Goal: Task Accomplishment & Management: Manage account settings

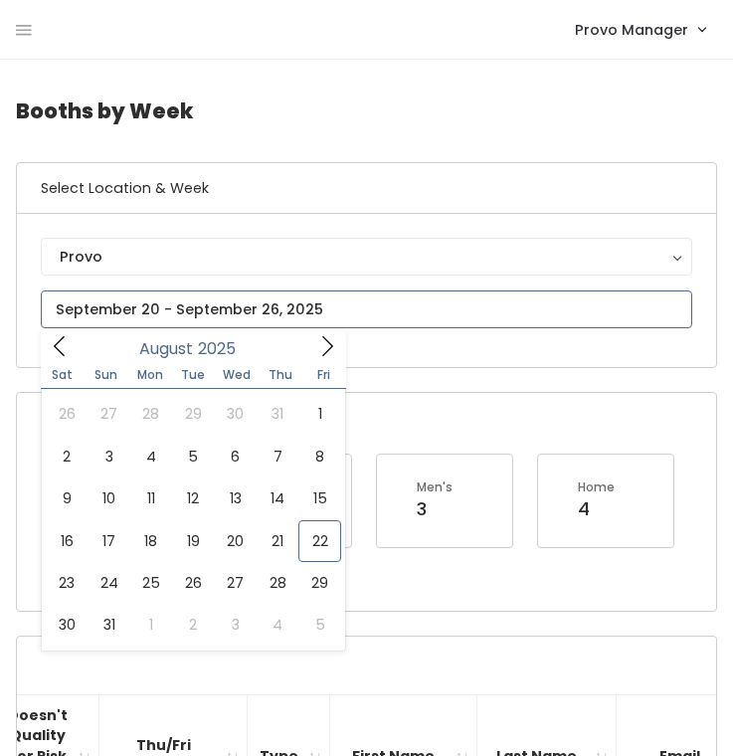
click at [155, 310] on input "text" at bounding box center [366, 309] width 651 height 38
click at [314, 337] on span at bounding box center [327, 345] width 38 height 31
click at [321, 346] on icon at bounding box center [327, 346] width 22 height 22
click at [46, 348] on span at bounding box center [60, 345] width 38 height 31
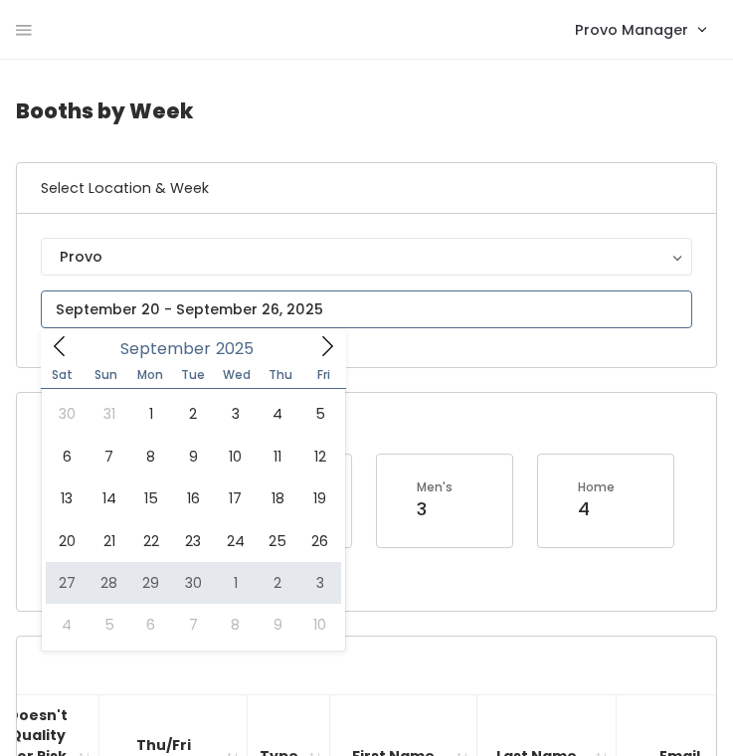
type input "September 27 to October 3"
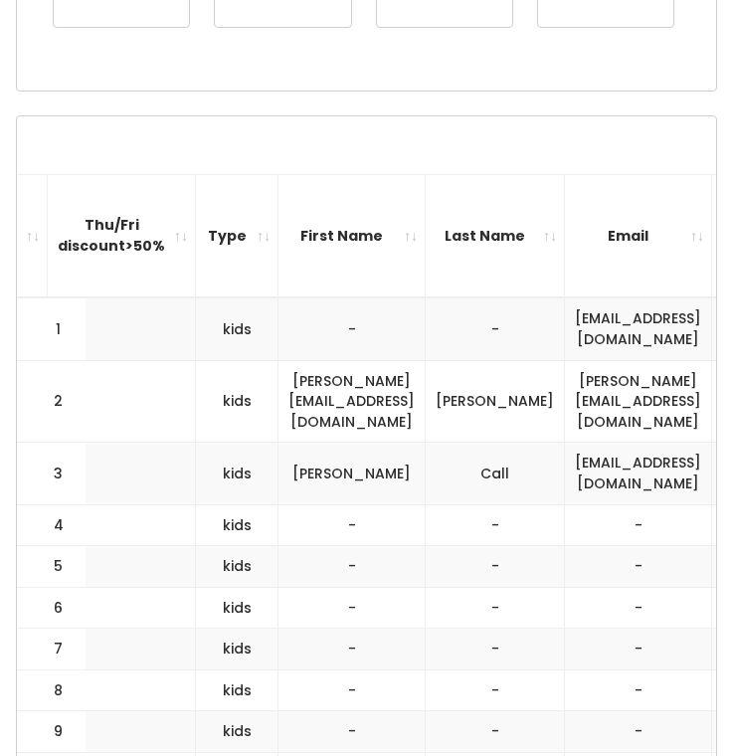
scroll to position [269, 0]
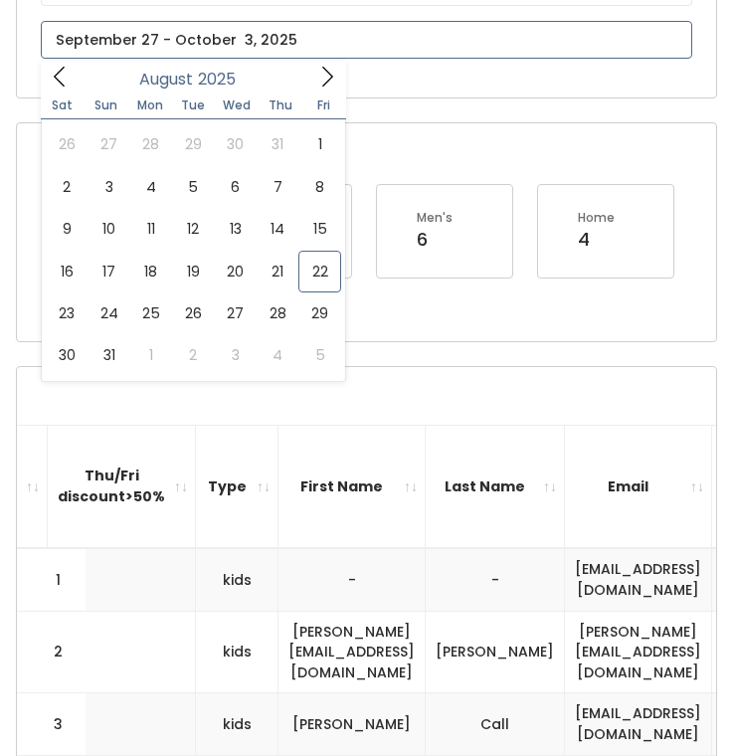
click at [213, 40] on input "text" at bounding box center [366, 40] width 651 height 38
click at [310, 64] on span at bounding box center [327, 76] width 38 height 31
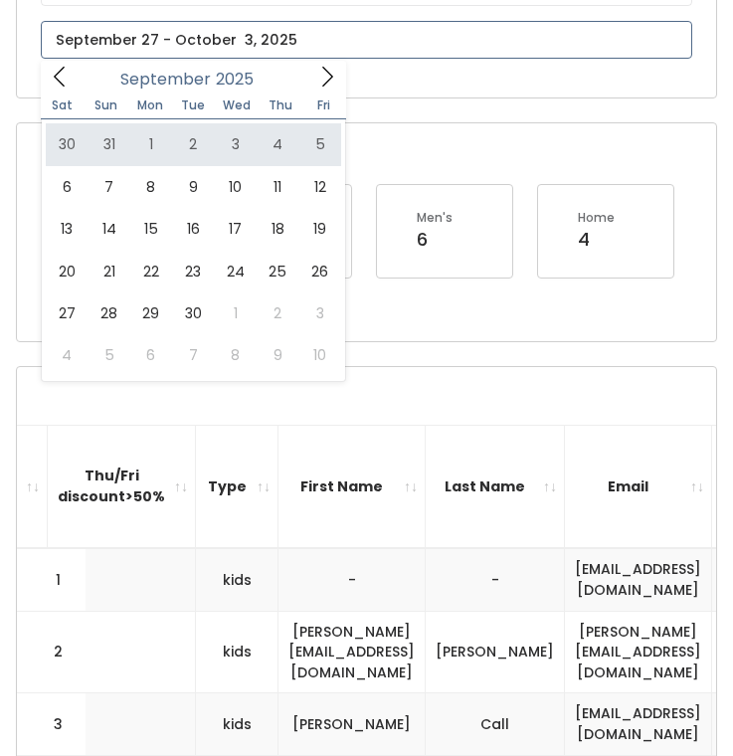
click at [318, 71] on icon at bounding box center [327, 77] width 22 height 22
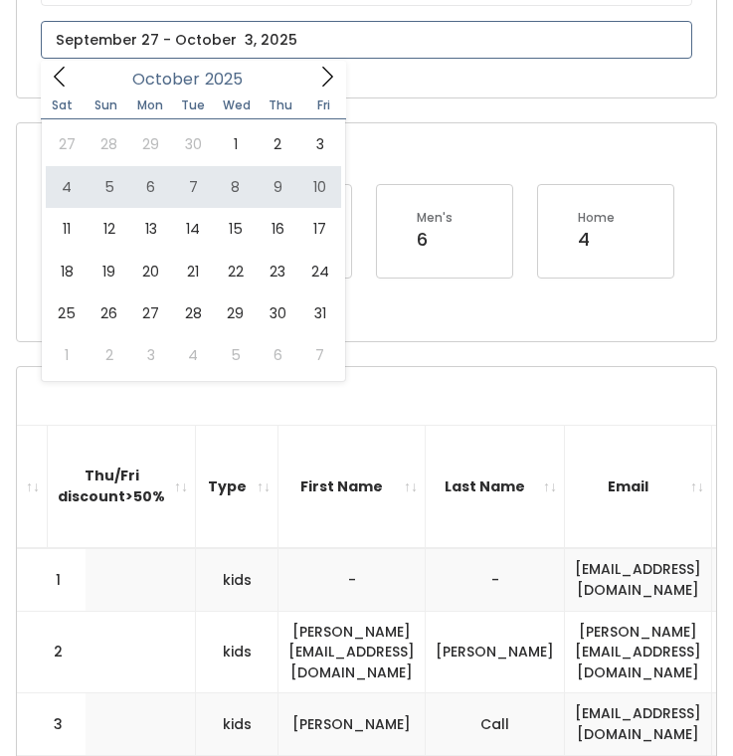
type input "October 4 to October 10"
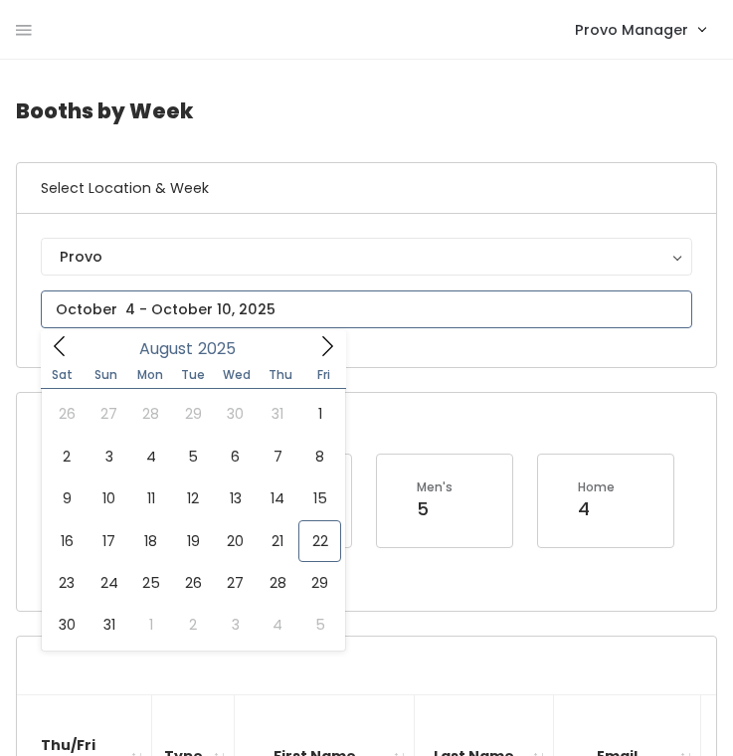
click at [132, 318] on input "text" at bounding box center [366, 309] width 651 height 38
click at [320, 340] on icon at bounding box center [327, 346] width 22 height 22
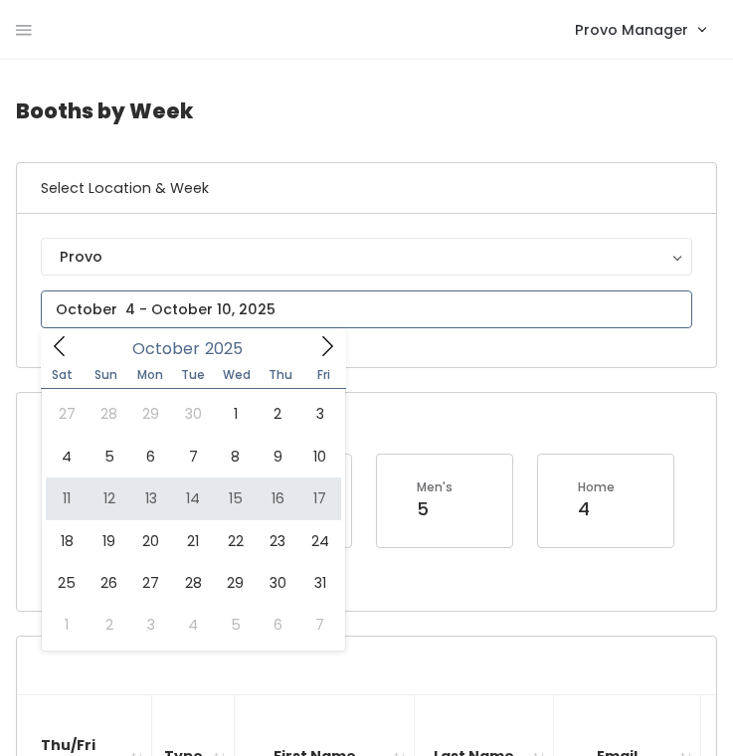
type input "October 11 to October 17"
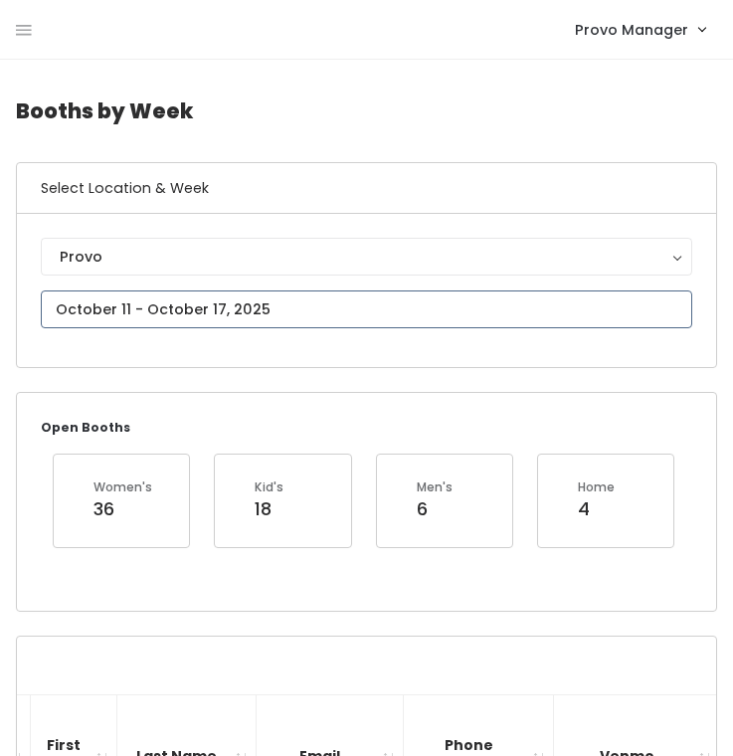
click at [173, 298] on input "text" at bounding box center [366, 309] width 651 height 38
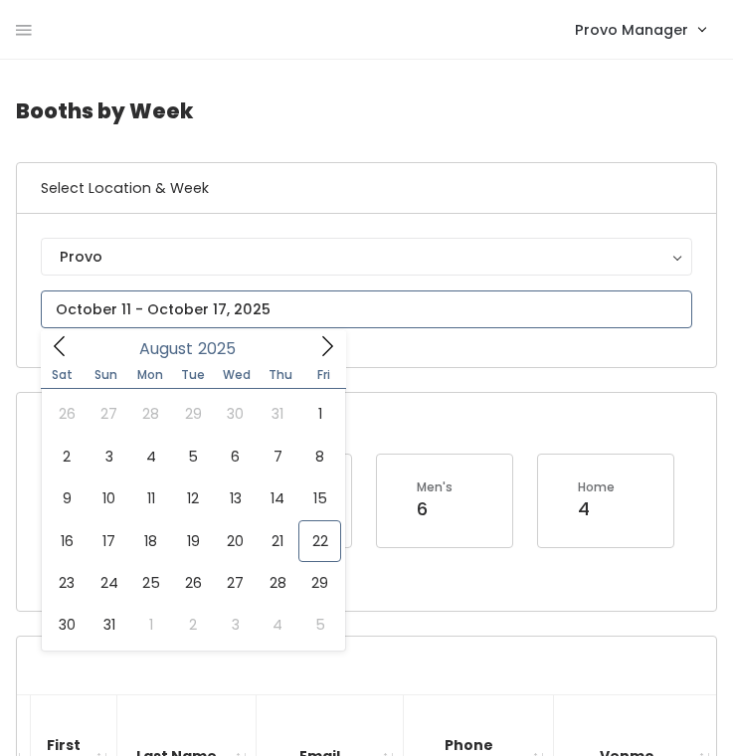
click at [329, 359] on span at bounding box center [327, 345] width 38 height 31
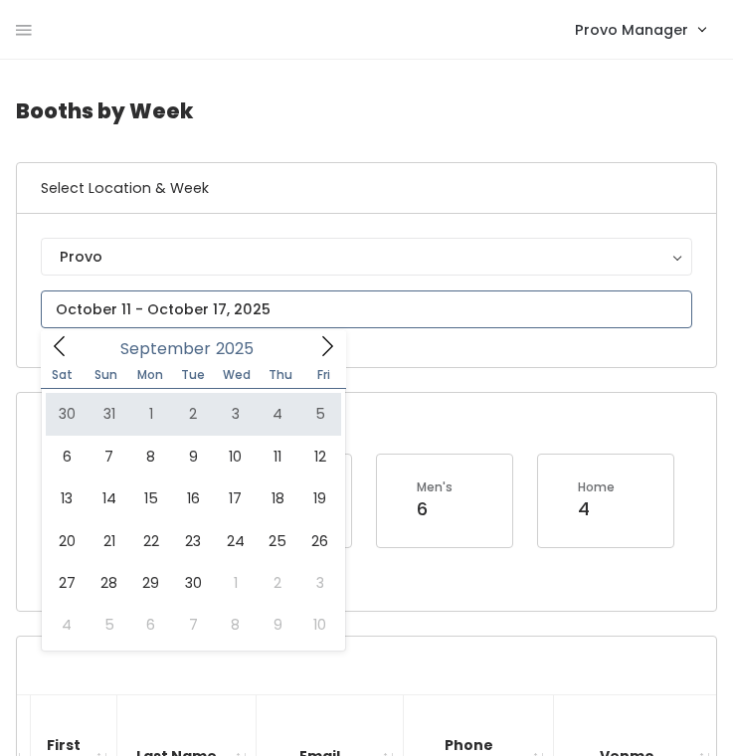
click at [331, 353] on icon at bounding box center [327, 346] width 22 height 22
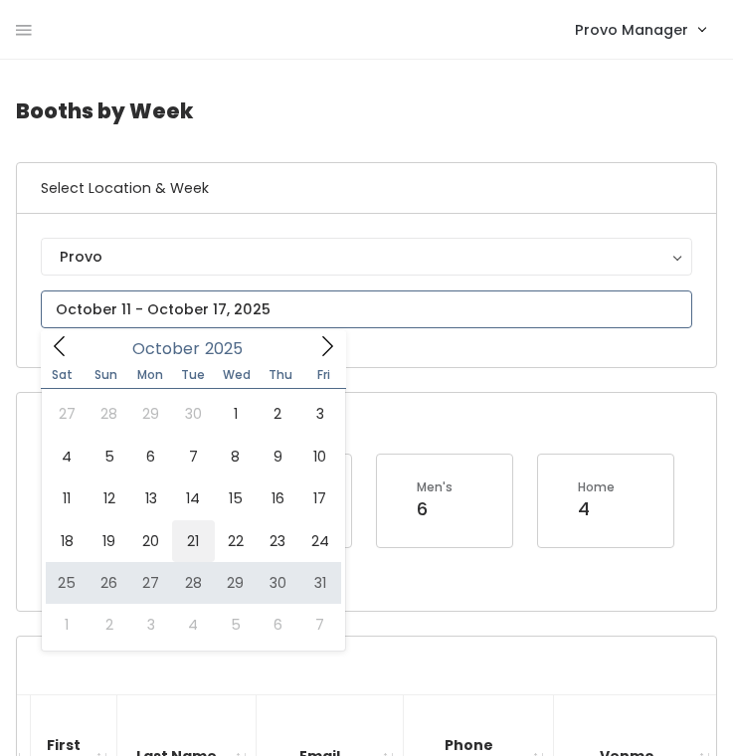
type input "October 18 to October 24"
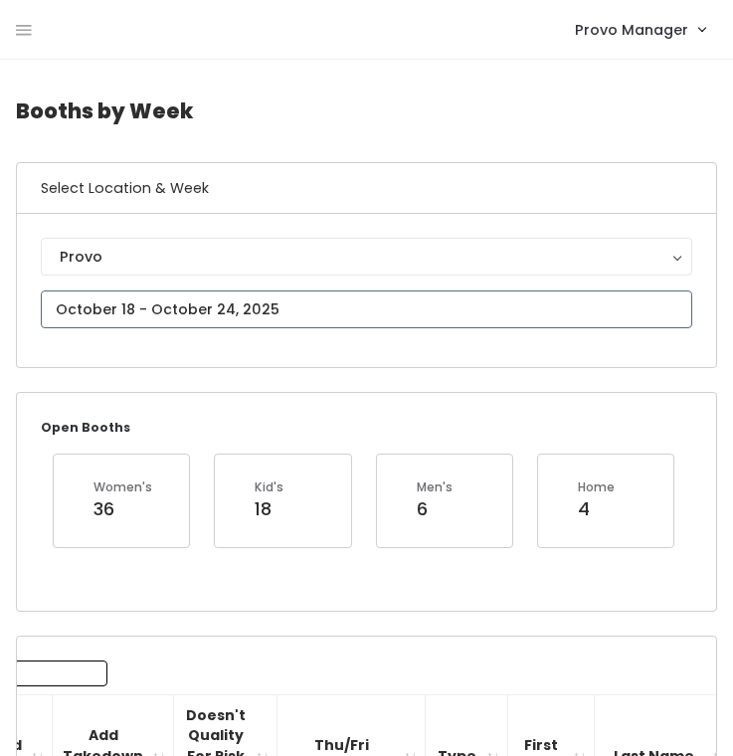
click at [264, 307] on input "text" at bounding box center [366, 309] width 651 height 38
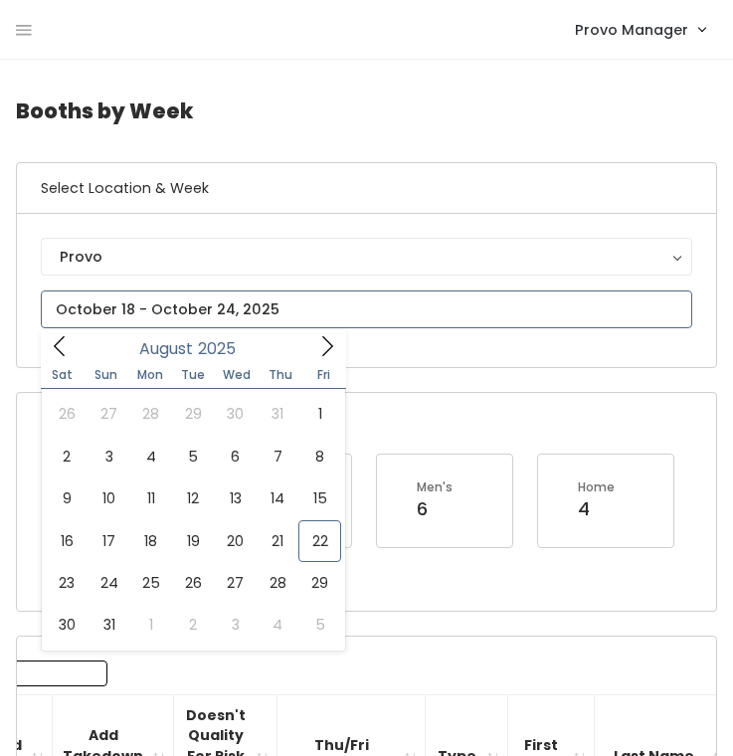
click at [329, 352] on icon at bounding box center [327, 346] width 22 height 22
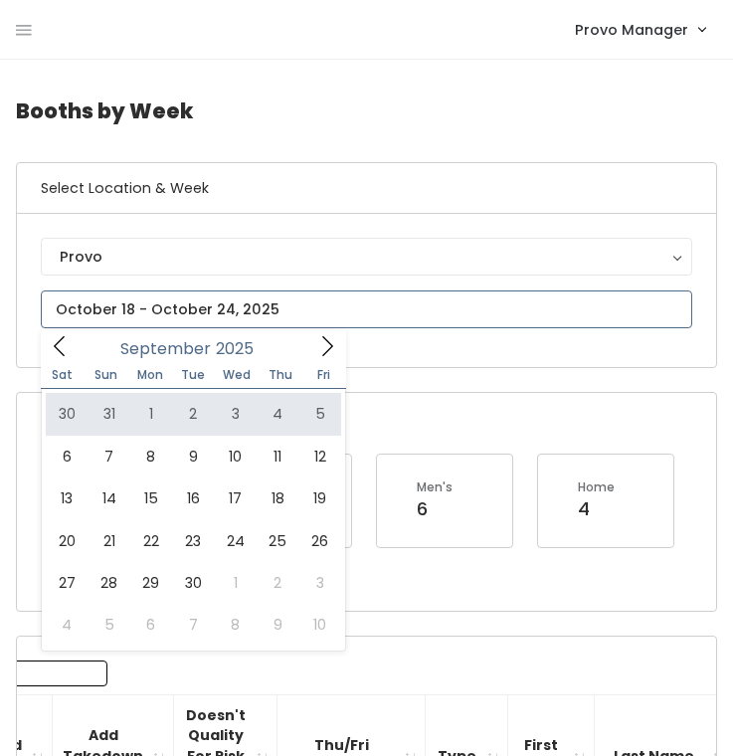
click at [320, 343] on icon at bounding box center [327, 346] width 22 height 22
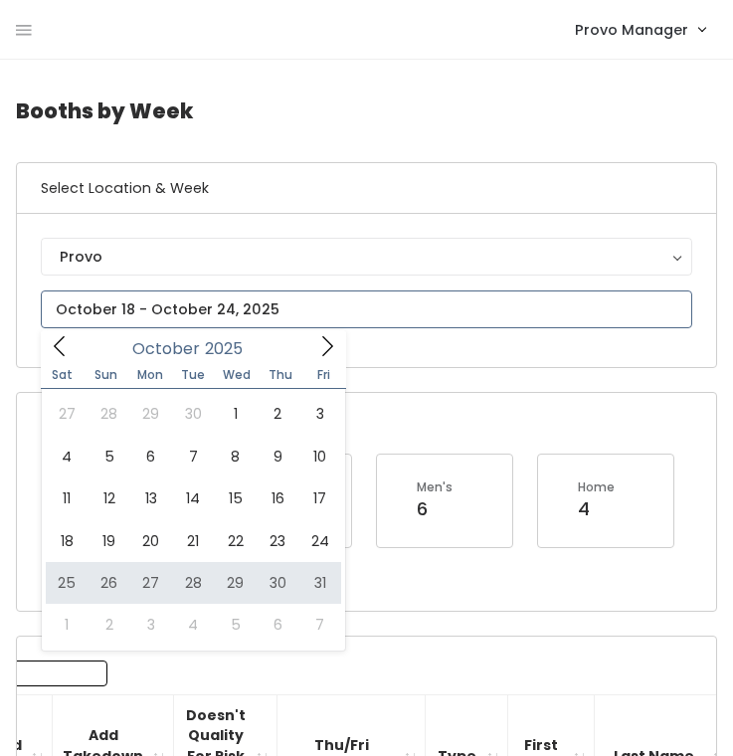
type input "October 25 to October 31"
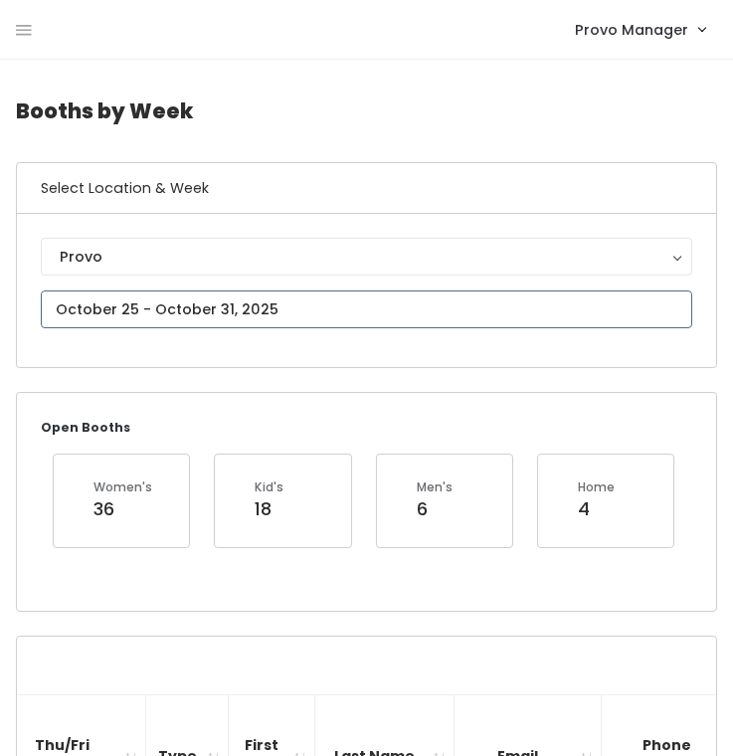
click at [225, 309] on input "text" at bounding box center [366, 309] width 651 height 38
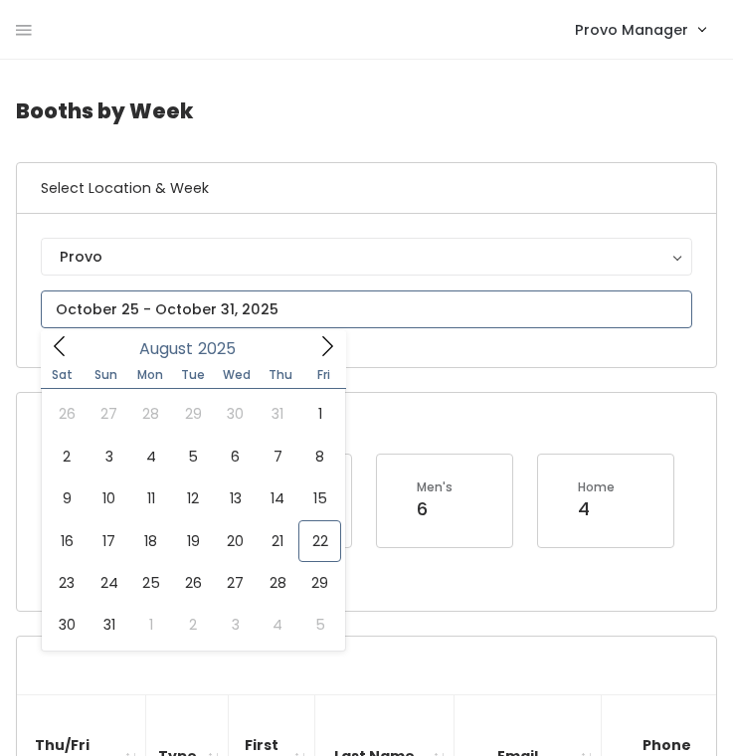
click at [339, 345] on span at bounding box center [327, 345] width 38 height 31
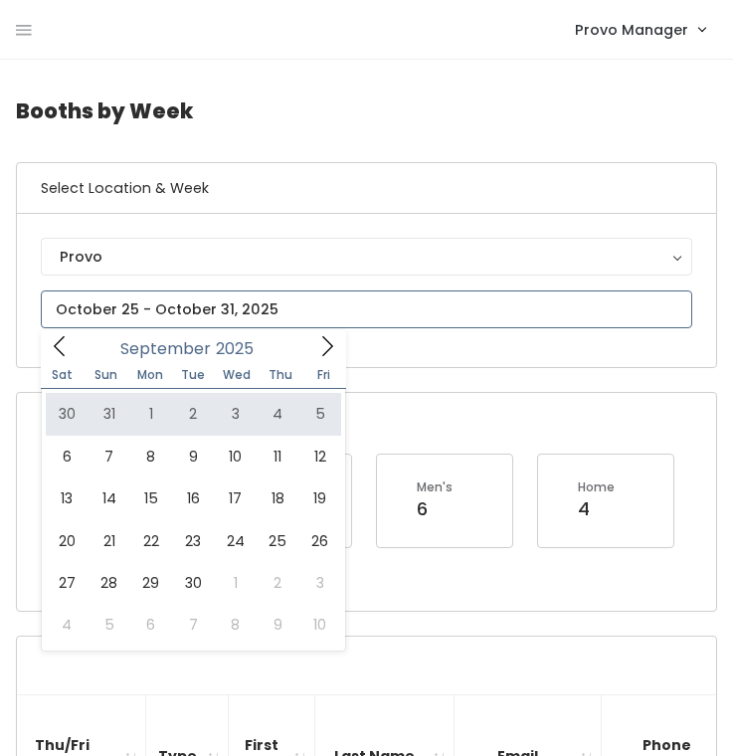
click at [354, 319] on input "text" at bounding box center [366, 309] width 651 height 38
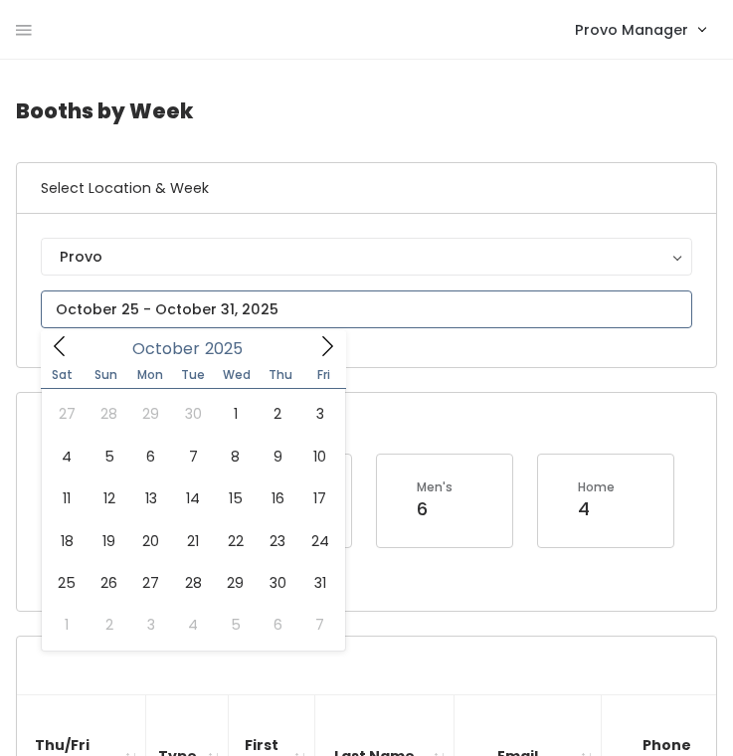
click at [337, 343] on span at bounding box center [327, 345] width 38 height 31
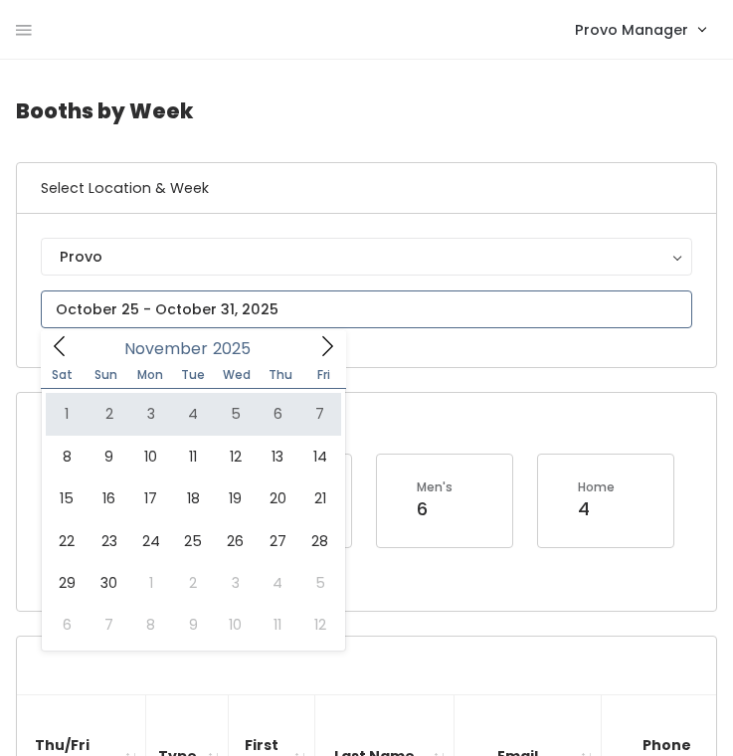
type input "[DATE] to [DATE]"
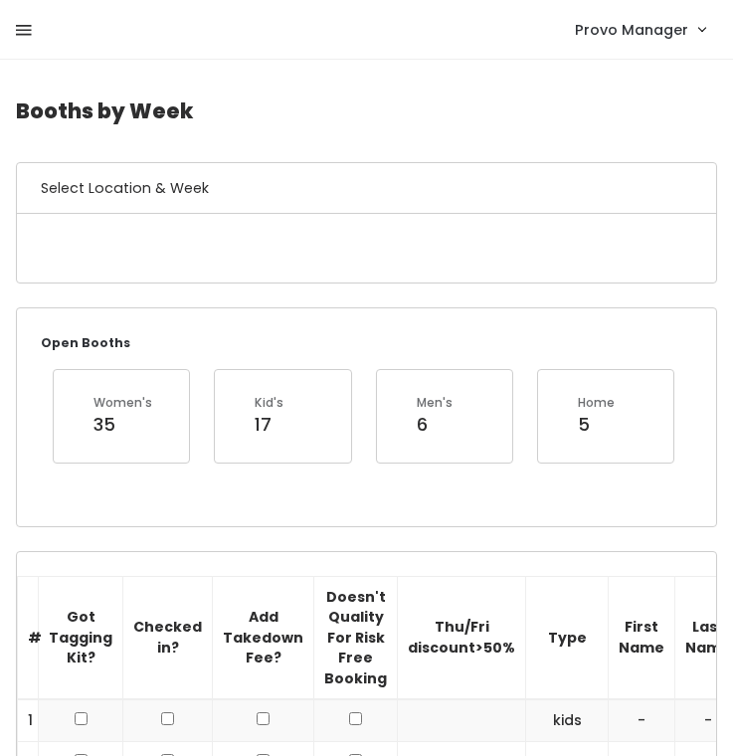
click at [31, 32] on div "Provo Manager My bookings Account settings Logout" at bounding box center [370, 29] width 709 height 43
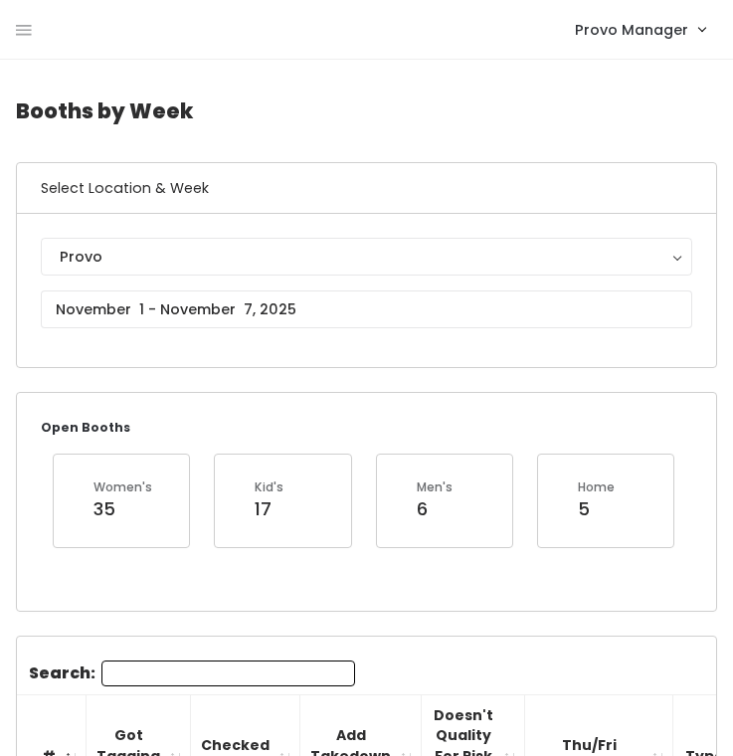
drag, startPoint x: 729, startPoint y: 50, endPoint x: 762, endPoint y: 50, distance: 32.8
